Goal: Complete application form: Complete application form

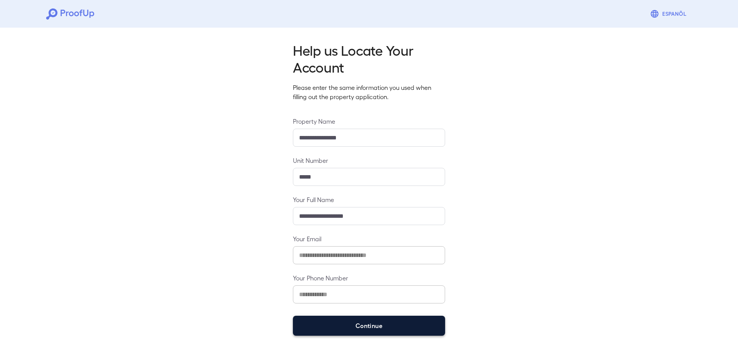
click at [358, 327] on button "Continue" at bounding box center [369, 326] width 152 height 20
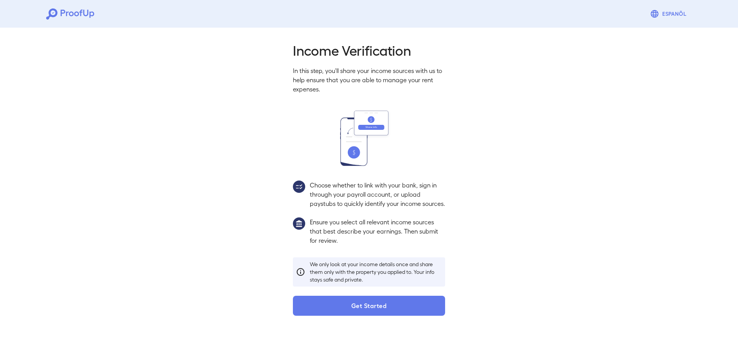
click at [340, 312] on button "Get Started" at bounding box center [369, 306] width 152 height 20
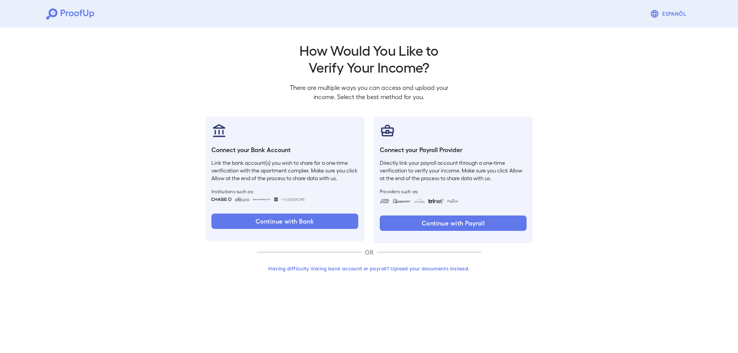
click at [357, 270] on button "Having difficulty linking bank account or payroll? Upload your documents instea…" at bounding box center [369, 269] width 224 height 14
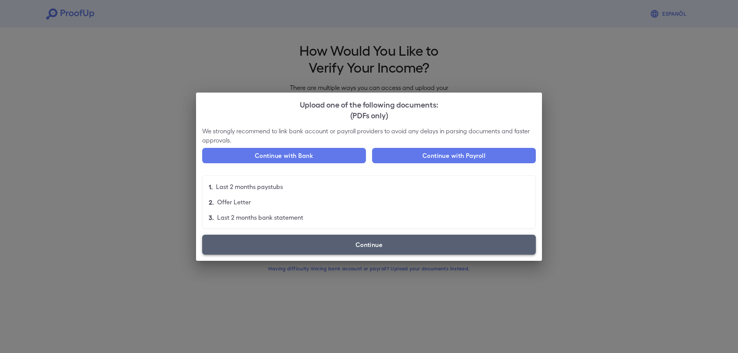
click at [327, 247] on label "Continue" at bounding box center [368, 245] width 333 height 20
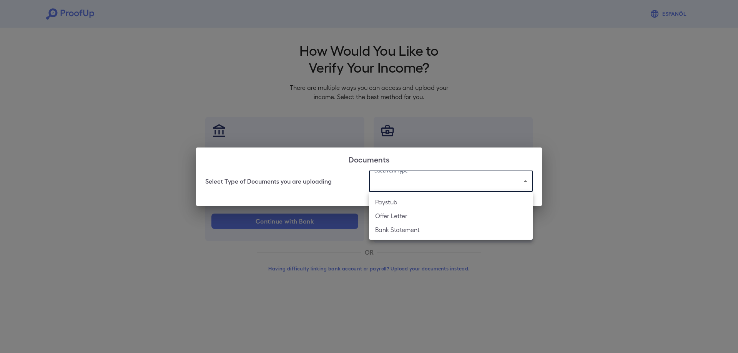
click at [416, 172] on body "Espanõl Go back How Would You Like to Verify Your Income? There are multiple wa…" at bounding box center [369, 147] width 738 height 294
click at [419, 201] on li "Paystub" at bounding box center [451, 202] width 164 height 14
type input "*******"
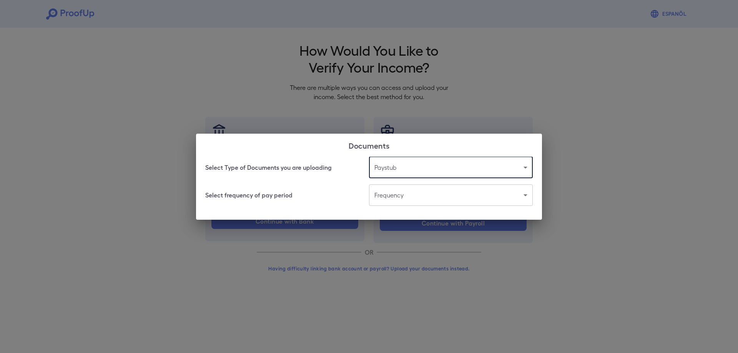
click at [418, 198] on body "Espanõl Go back How Would You Like to Verify Your Income? There are multiple wa…" at bounding box center [369, 147] width 738 height 294
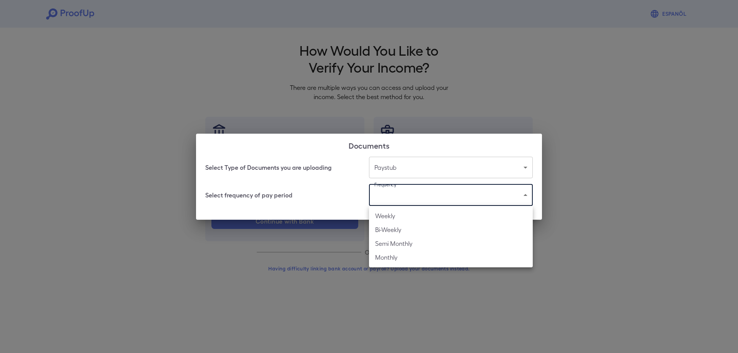
drag, startPoint x: 409, startPoint y: 229, endPoint x: 411, endPoint y: 215, distance: 14.3
click at [411, 215] on ul "Weekly Bi-Weekly Semi Monthly Monthly" at bounding box center [451, 236] width 164 height 61
click at [411, 215] on li "Weekly" at bounding box center [451, 216] width 164 height 14
type input "******"
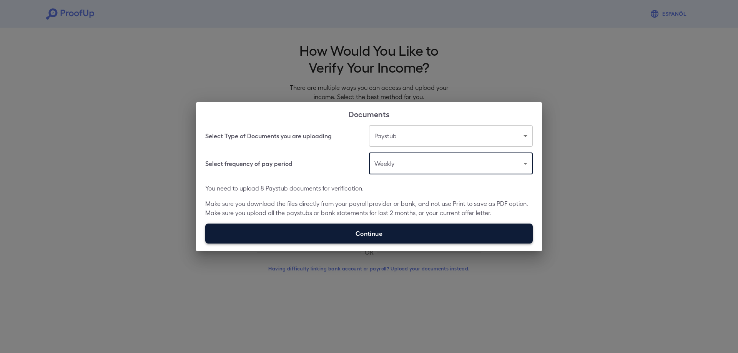
click at [375, 229] on label "Continue" at bounding box center [368, 234] width 327 height 20
click at [206, 243] on input "Continue" at bounding box center [205, 243] width 0 height 0
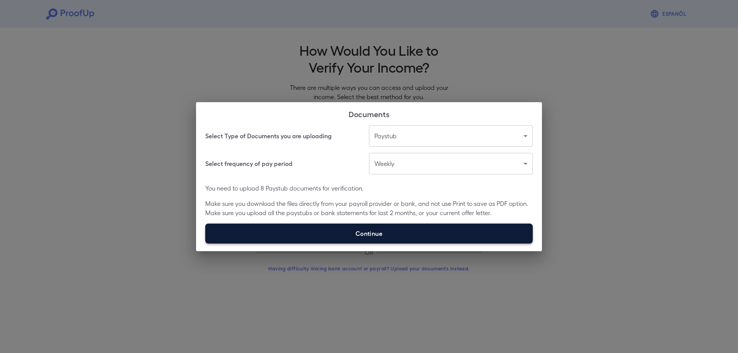
click at [364, 231] on label "Continue" at bounding box center [368, 234] width 327 height 20
click at [206, 243] on input "Continue" at bounding box center [205, 243] width 0 height 0
type input "**********"
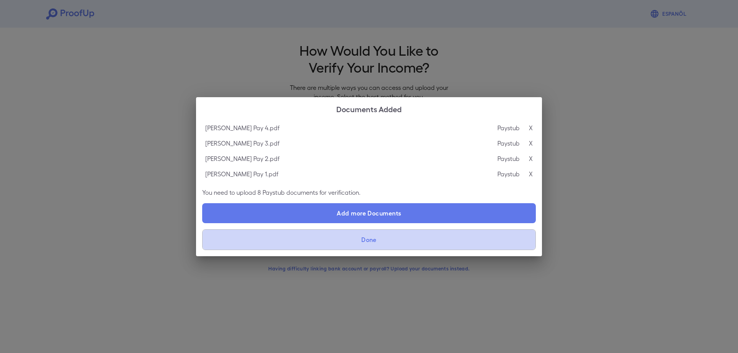
click at [360, 247] on button "Done" at bounding box center [368, 239] width 333 height 21
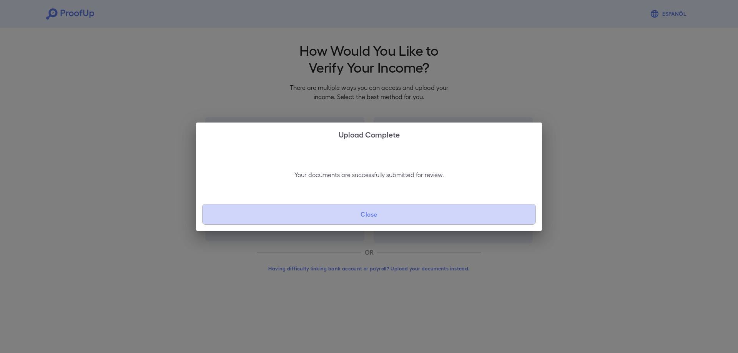
click at [358, 214] on button "Close" at bounding box center [368, 214] width 333 height 21
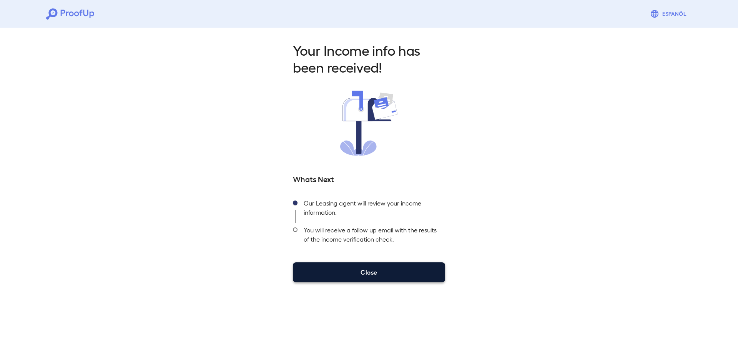
click at [365, 282] on button "Close" at bounding box center [369, 272] width 152 height 20
click at [424, 272] on button "Close" at bounding box center [369, 272] width 152 height 20
